Goal: Information Seeking & Learning: Understand process/instructions

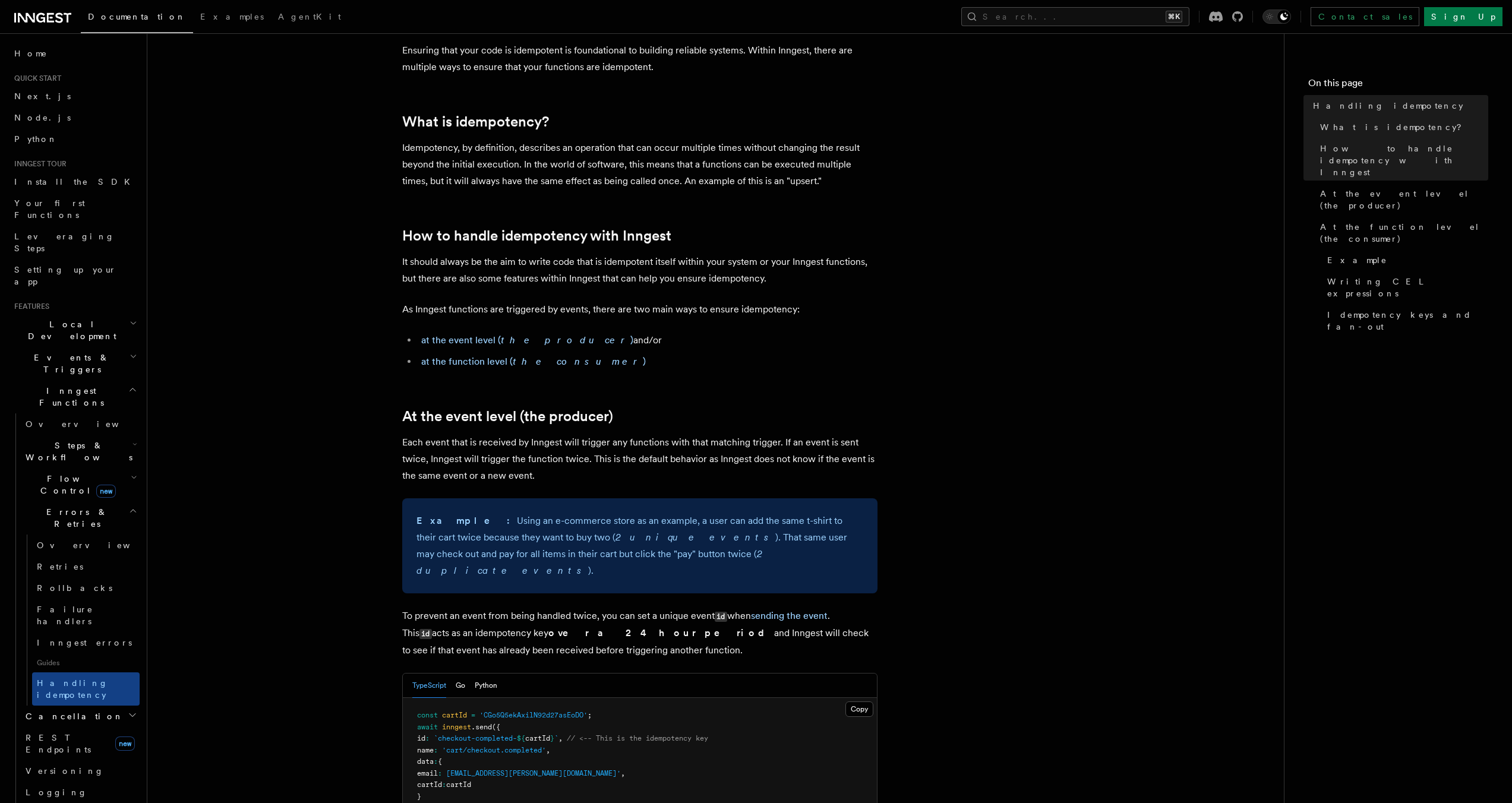
scroll to position [122, 0]
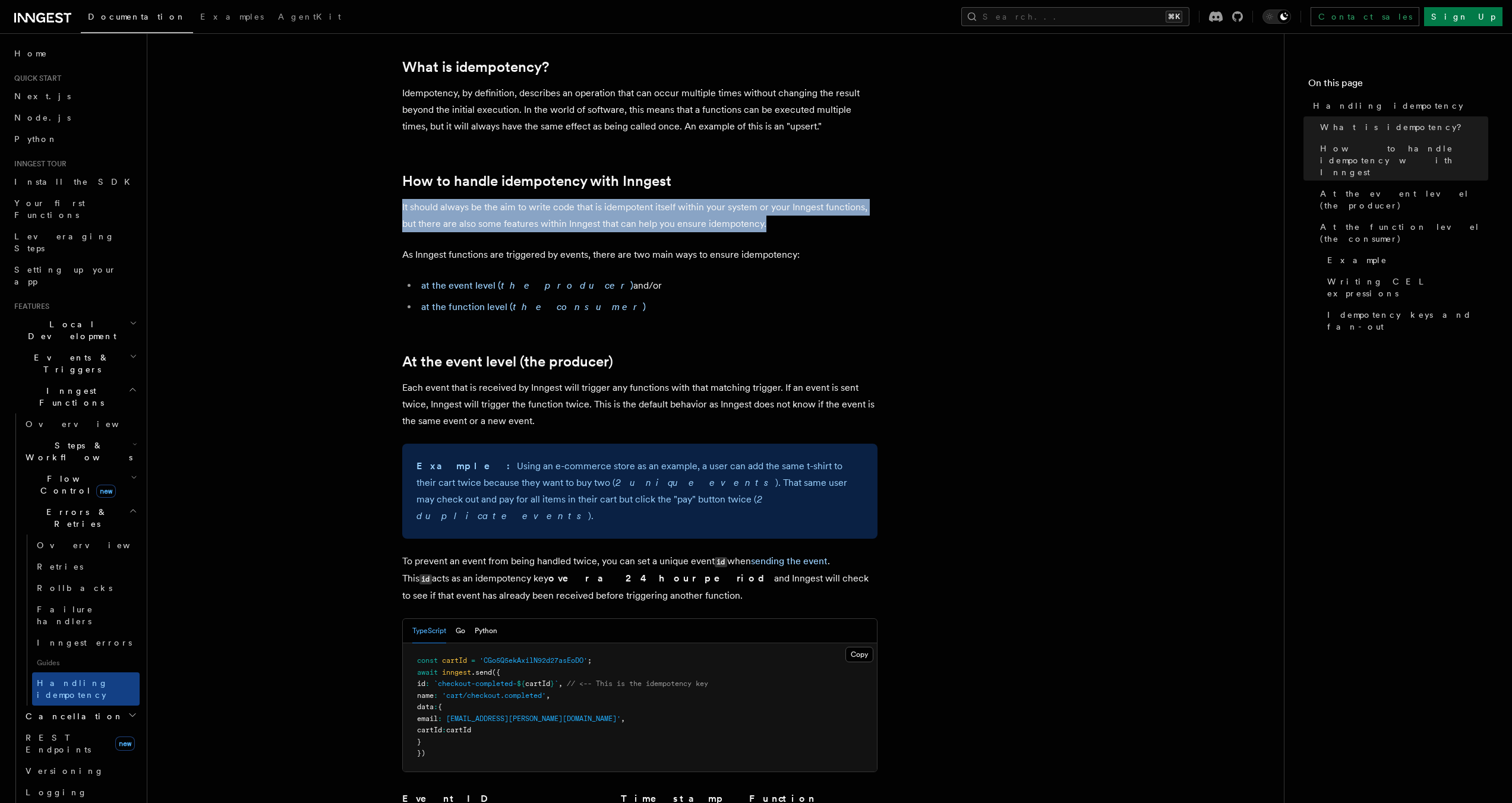
drag, startPoint x: 399, startPoint y: 209, endPoint x: 815, endPoint y: 229, distance: 416.5
click at [815, 229] on p "It should always be the aim to write code that is idempotent itself within your…" at bounding box center [640, 216] width 475 height 34
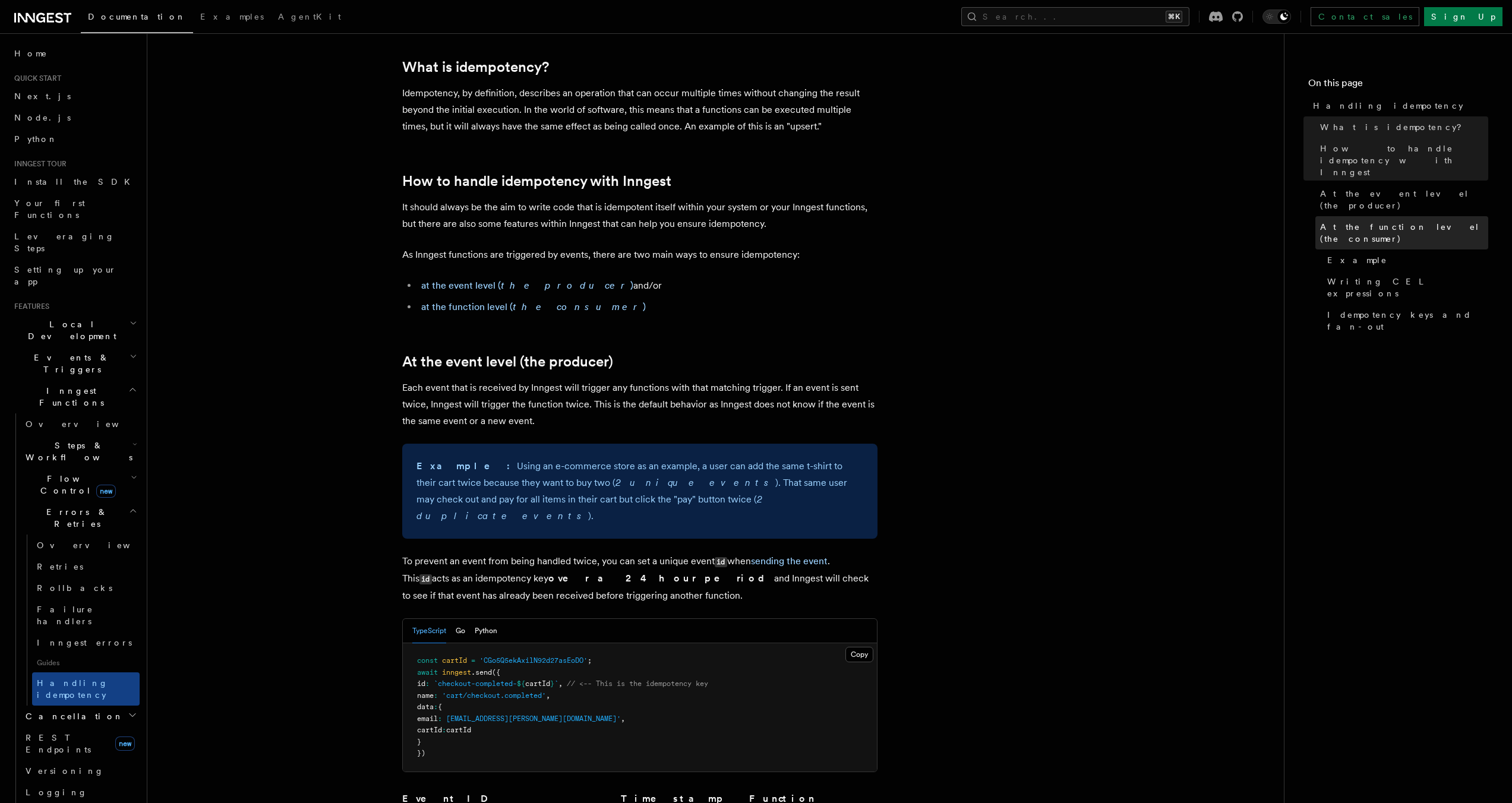
click at [1426, 216] on link "At the function level (the consumer)" at bounding box center [1401, 233] width 173 height 34
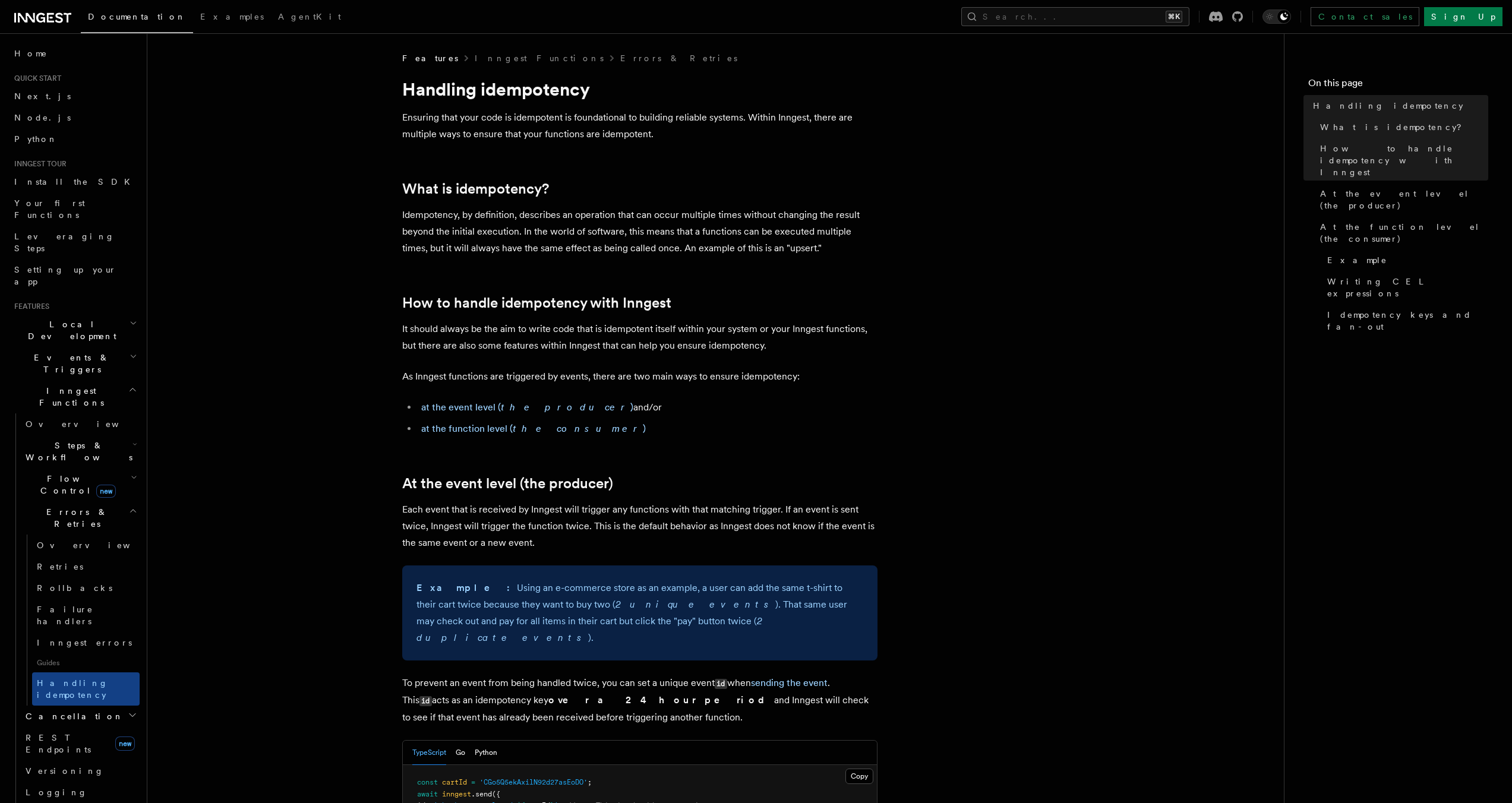
scroll to position [198, 0]
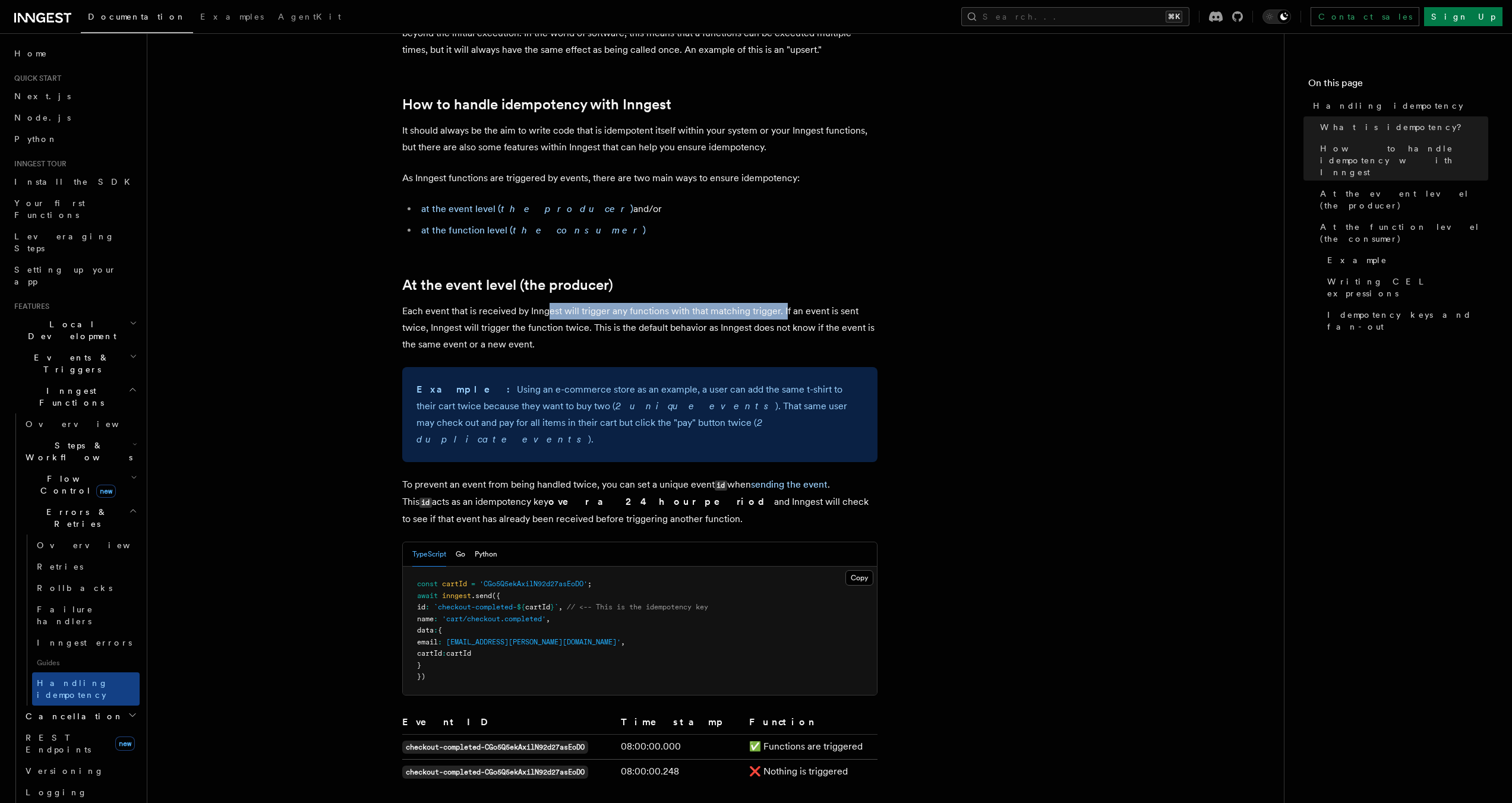
drag, startPoint x: 553, startPoint y: 309, endPoint x: 785, endPoint y: 316, distance: 232.1
click at [785, 316] on p "Each event that is received by Inngest will trigger any functions with that mat…" at bounding box center [640, 328] width 475 height 50
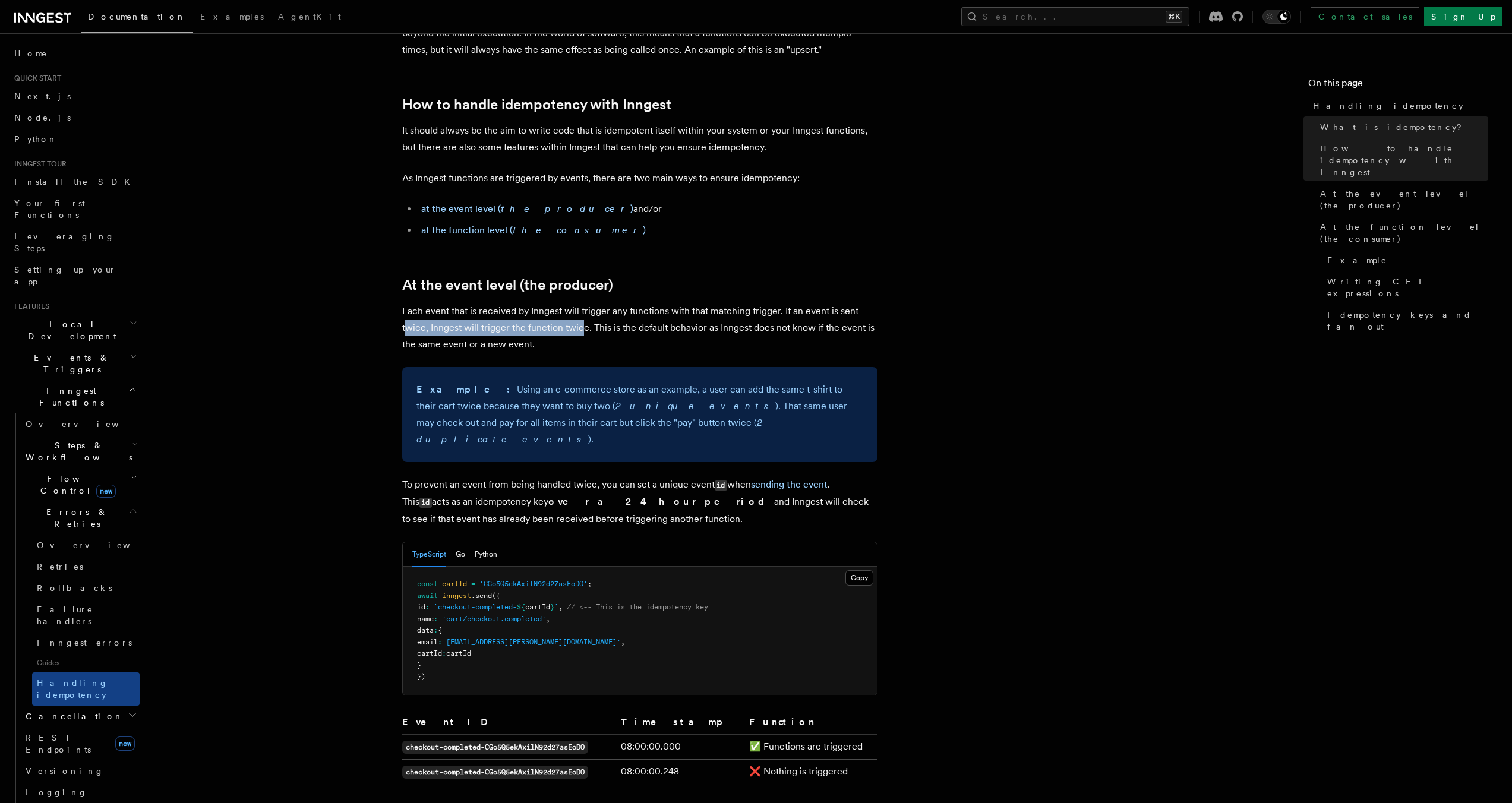
drag, startPoint x: 408, startPoint y: 327, endPoint x: 581, endPoint y: 333, distance: 173.1
click at [581, 333] on p "Each event that is received by Inngest will trigger any functions with that mat…" at bounding box center [640, 328] width 475 height 50
drag, startPoint x: 612, startPoint y: 332, endPoint x: 819, endPoint y: 327, distance: 207.1
click at [819, 327] on p "Each event that is received by Inngest will trigger any functions with that mat…" at bounding box center [640, 328] width 475 height 50
drag, startPoint x: 370, startPoint y: 342, endPoint x: 574, endPoint y: 344, distance: 204.0
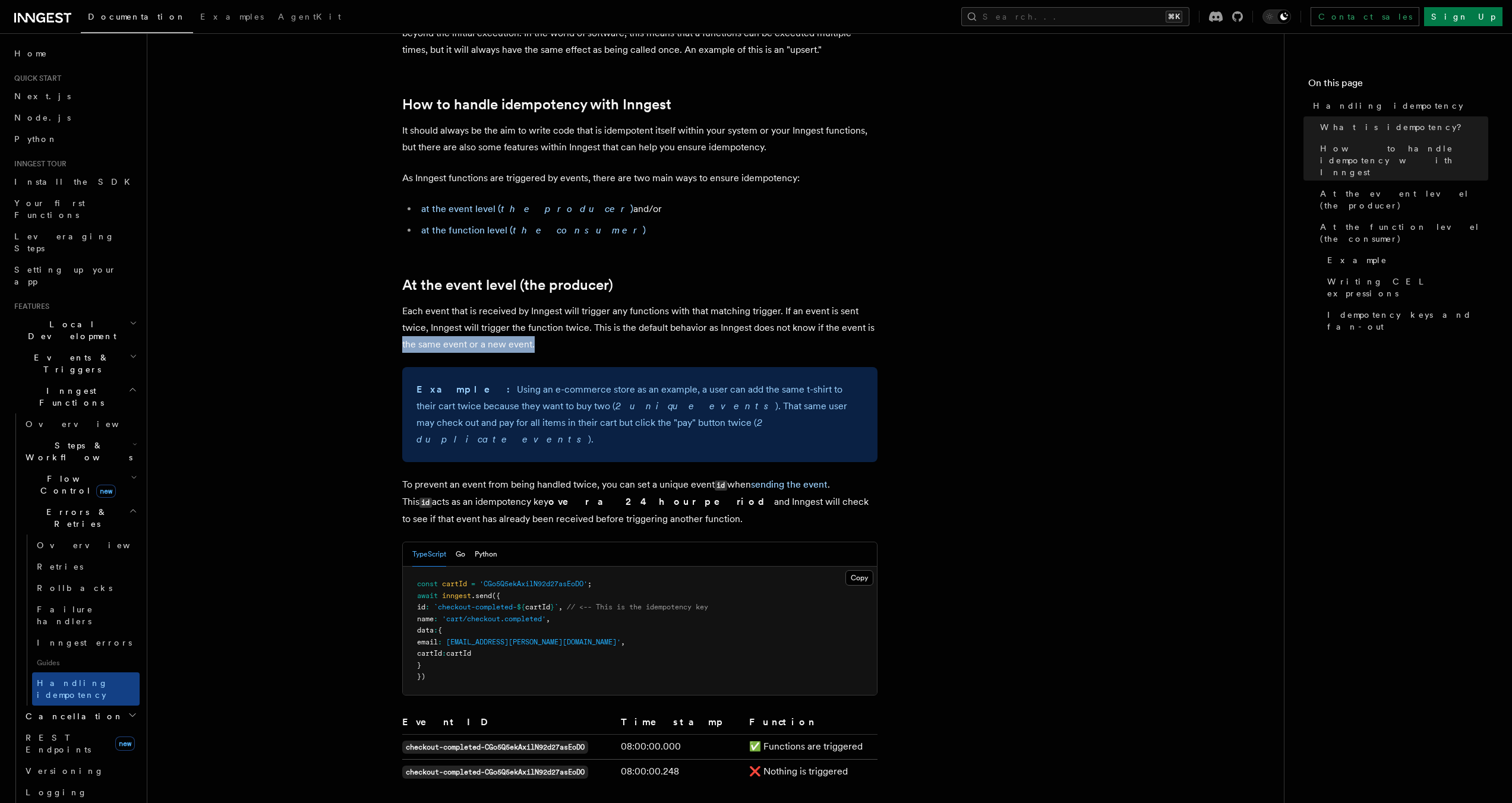
drag, startPoint x: 468, startPoint y: 393, endPoint x: 718, endPoint y: 394, distance: 250.0
click at [718, 394] on p "Example: Using an e-commerce store as an example, a user can add the same t-shi…" at bounding box center [640, 414] width 447 height 66
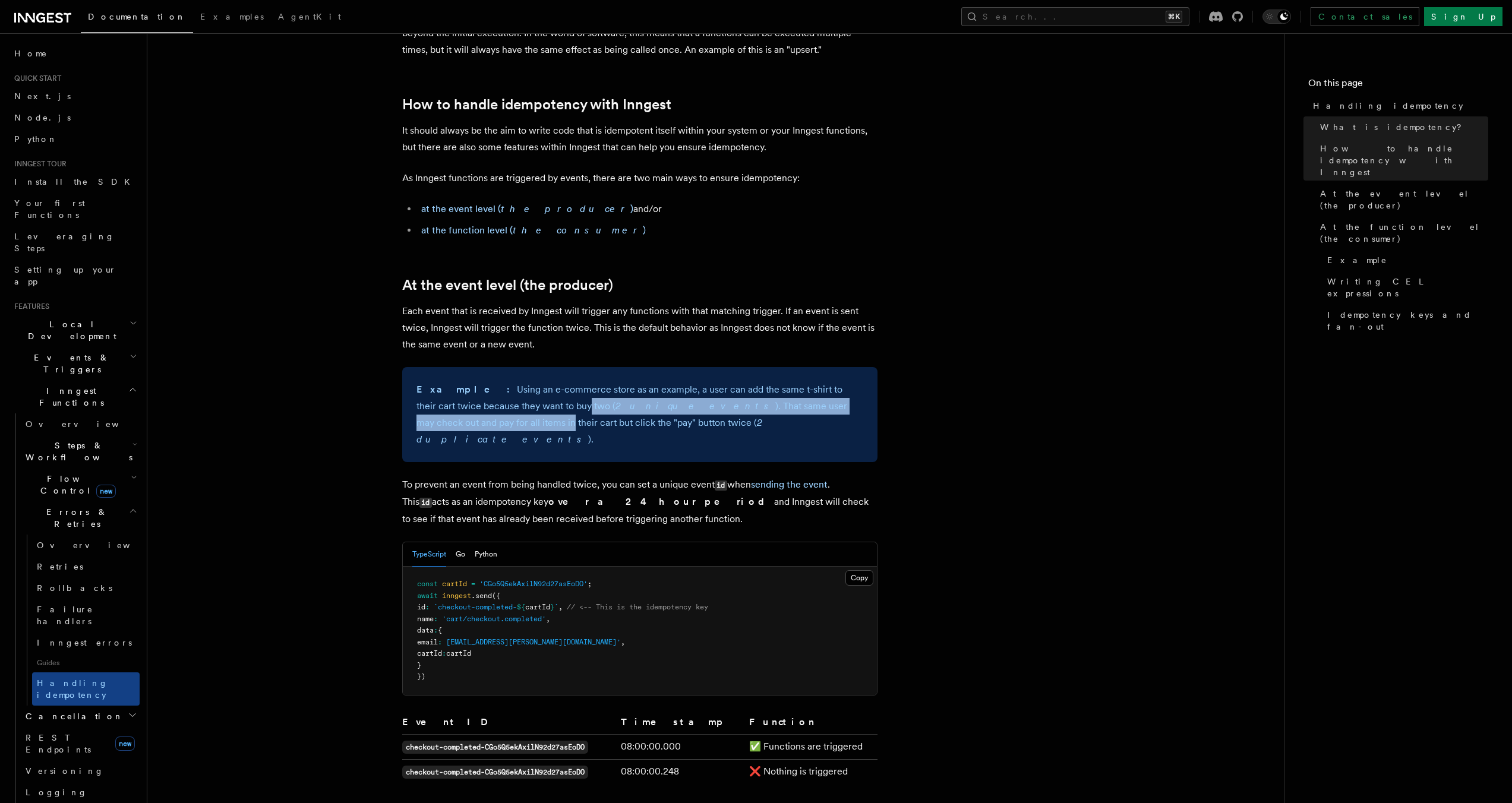
drag, startPoint x: 524, startPoint y: 405, endPoint x: 872, endPoint y: 412, distance: 348.1
click at [872, 412] on div "Example: Using an e-commerce store as an example, a user can add the same t-shi…" at bounding box center [640, 415] width 475 height 95
drag, startPoint x: 486, startPoint y: 426, endPoint x: 571, endPoint y: 429, distance: 85.1
click at [571, 429] on p "Example: Using an e-commerce store as an example, a user can add the same t-shi…" at bounding box center [640, 414] width 447 height 66
click at [659, 476] on p "To prevent an event from being handled twice, you can set a unique event id whe…" at bounding box center [640, 501] width 475 height 51
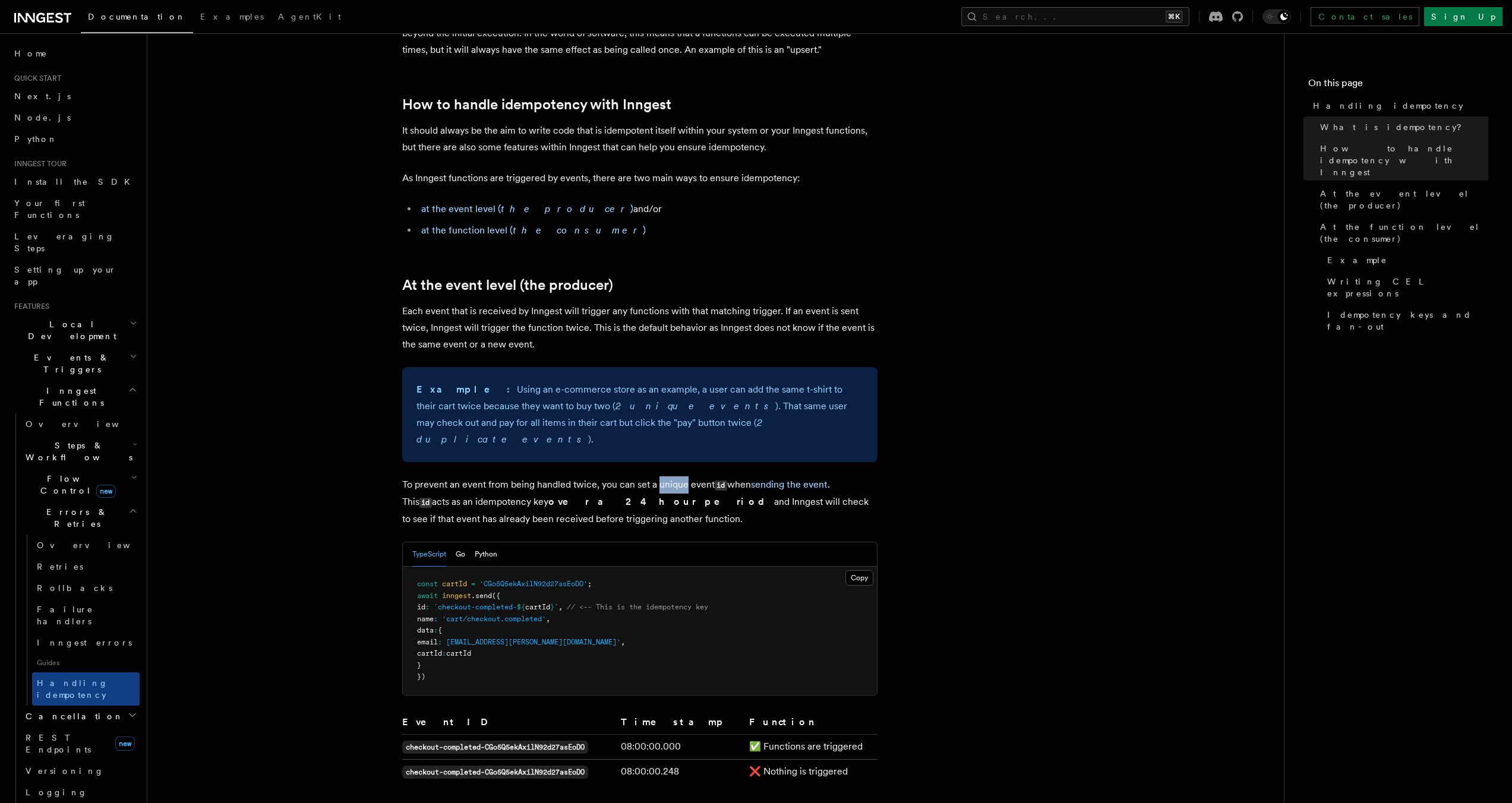
click at [659, 476] on p "To prevent an event from being handled twice, you can set a unique event id whe…" at bounding box center [640, 501] width 475 height 51
click at [606, 476] on p "To prevent an event from being handled twice, you can set a unique event id whe…" at bounding box center [640, 501] width 475 height 51
drag, startPoint x: 465, startPoint y: 465, endPoint x: 600, endPoint y: 469, distance: 135.1
click at [600, 476] on p "To prevent an event from being handled twice, you can set a unique event id whe…" at bounding box center [640, 501] width 475 height 51
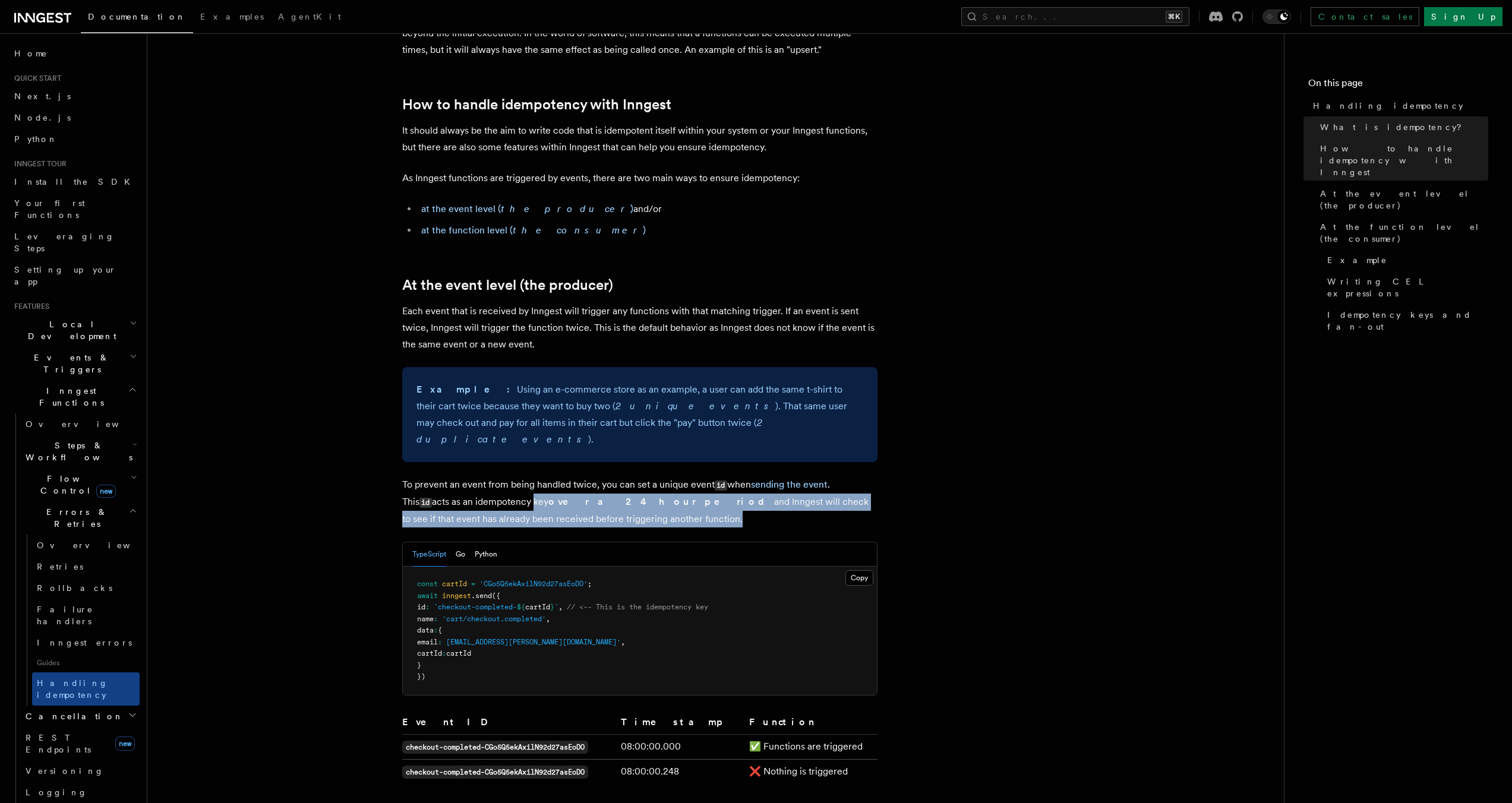
drag, startPoint x: 569, startPoint y: 497, endPoint x: 500, endPoint y: 482, distance: 70.6
click at [500, 482] on p "To prevent an event from being handled twice, you can set a unique event id whe…" at bounding box center [640, 501] width 475 height 51
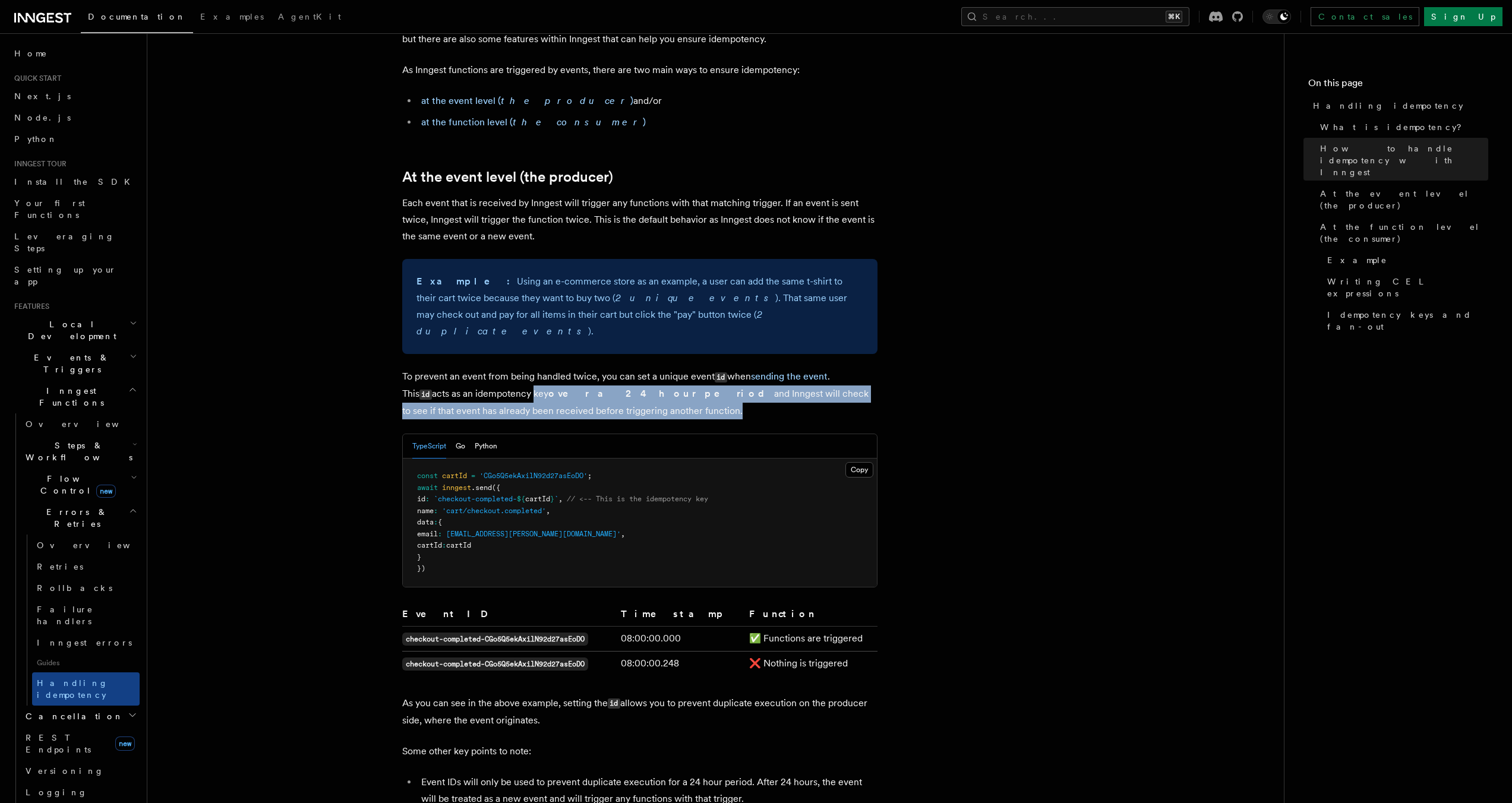
scroll to position [444, 0]
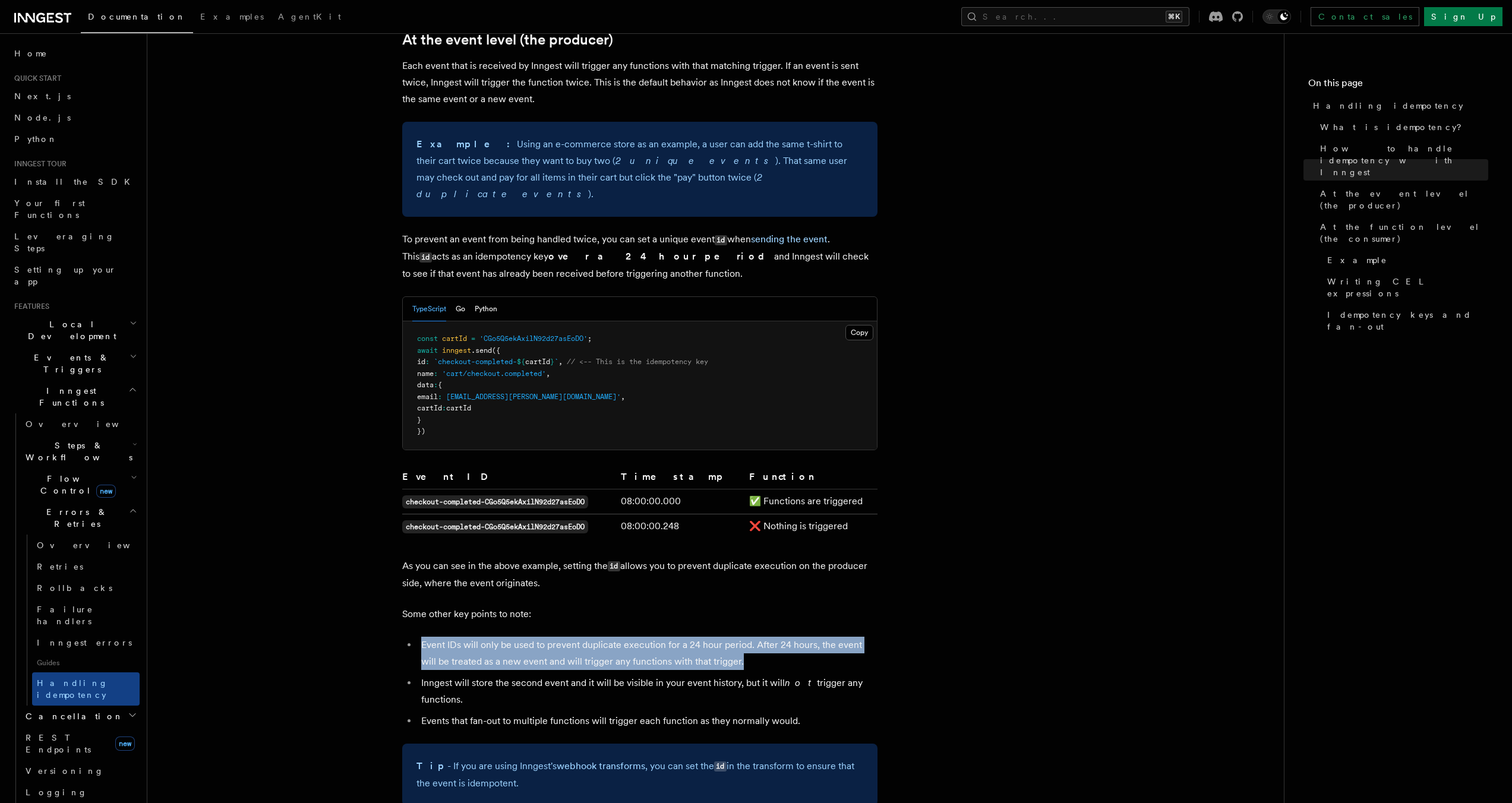
drag, startPoint x: 418, startPoint y: 626, endPoint x: 735, endPoint y: 647, distance: 317.7
click at [735, 647] on ul "Event IDs will only be used to prevent duplicate execution for a 24 hour period…" at bounding box center [640, 683] width 475 height 93
click at [530, 652] on li "Event IDs will only be used to prevent duplicate execution for a 24 hour period…" at bounding box center [647, 653] width 459 height 34
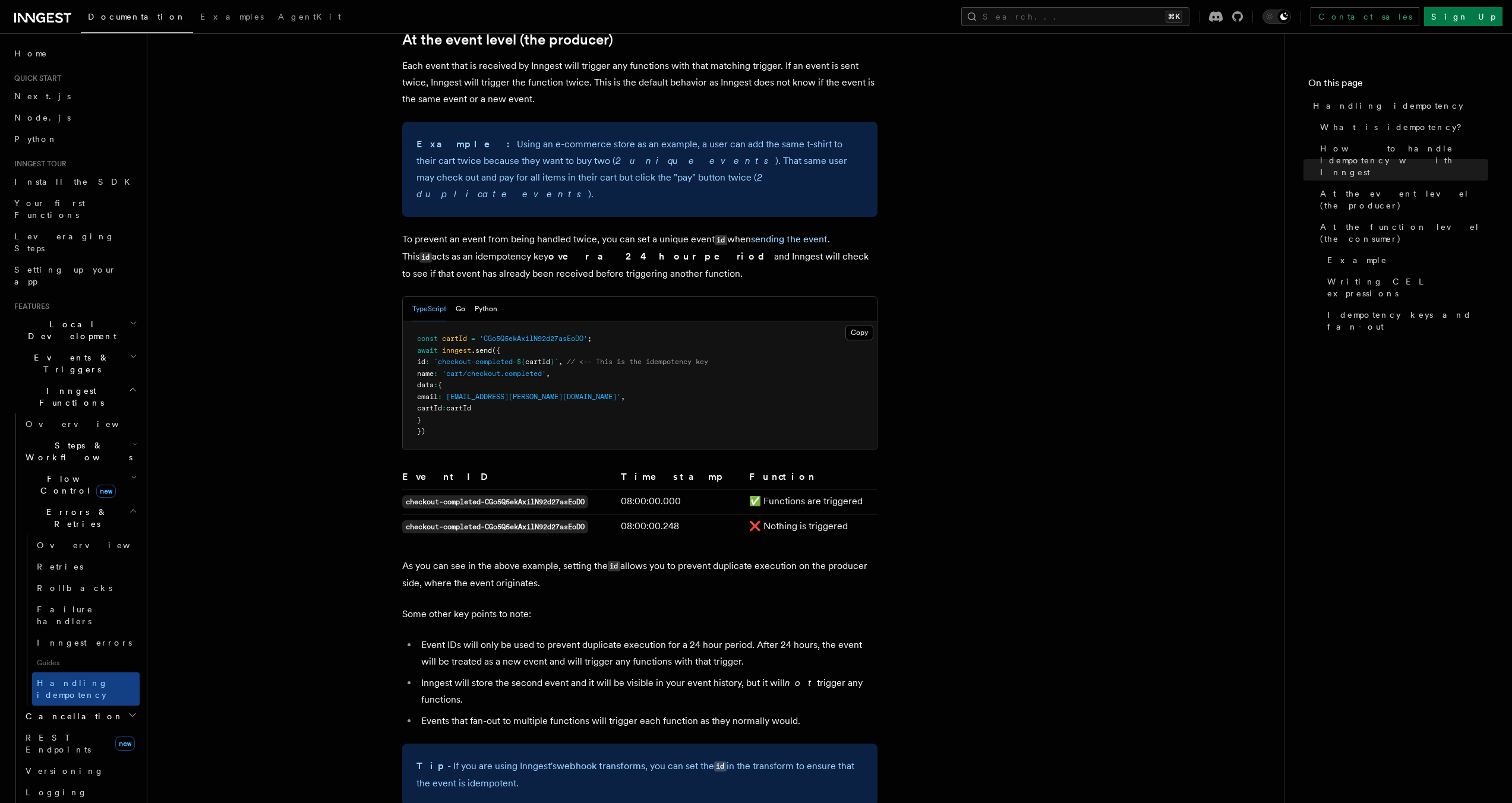
drag, startPoint x: 421, startPoint y: 669, endPoint x: 539, endPoint y: 680, distance: 118.5
click at [539, 680] on li "Inngest will store the second event and it will be visible in your event histor…" at bounding box center [647, 691] width 459 height 34
drag, startPoint x: 413, startPoint y: 708, endPoint x: 820, endPoint y: 707, distance: 407.0
click at [820, 707] on ul "Event IDs will only be used to prevent duplicate execution for a 24 hour period…" at bounding box center [640, 683] width 475 height 93
click at [820, 712] on li "Events that fan-out to multiple functions will trigger each function as they no…" at bounding box center [647, 720] width 459 height 16
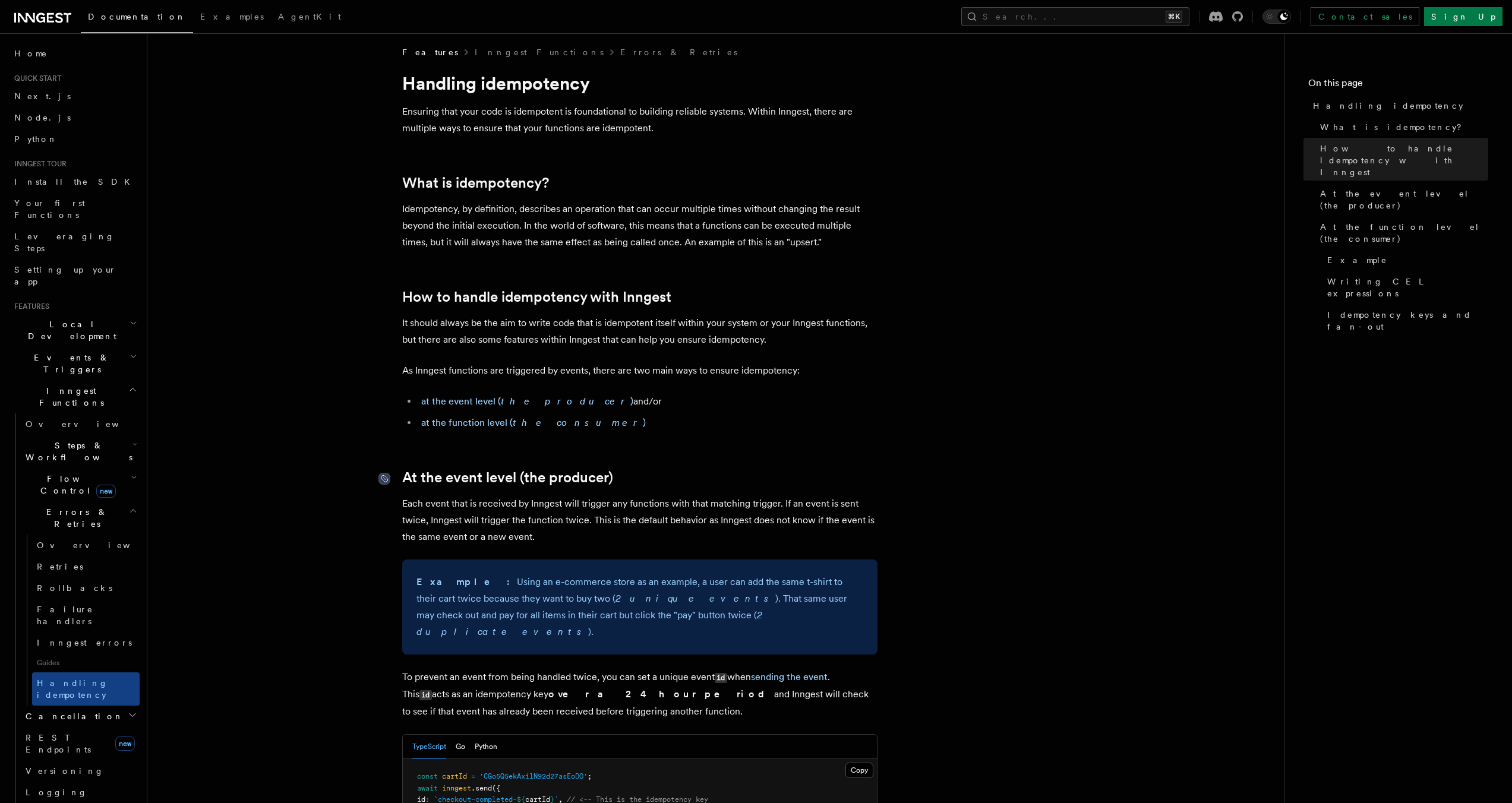
scroll to position [0, 0]
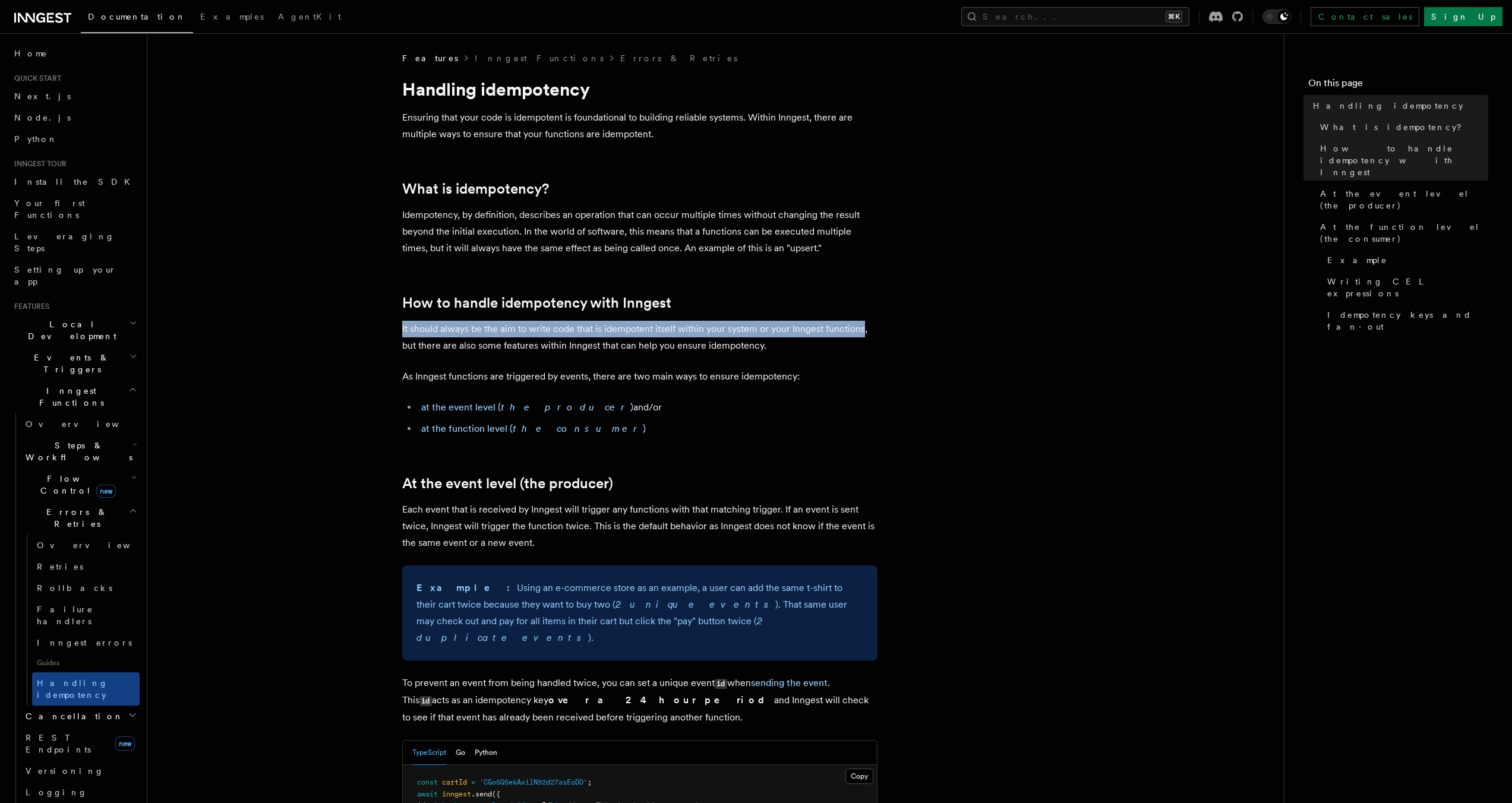
drag, startPoint x: 414, startPoint y: 328, endPoint x: 861, endPoint y: 334, distance: 447.0
copy p "It should always be the aim to write code that is idempotent itself within your…"
